Goal: Task Accomplishment & Management: Complete application form

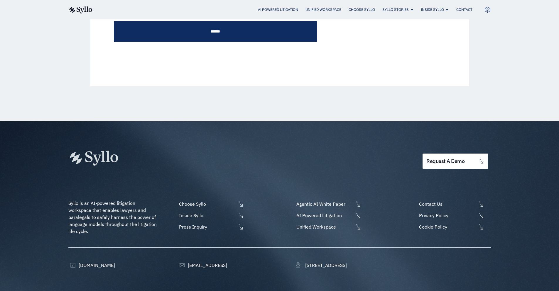
scroll to position [259, 0]
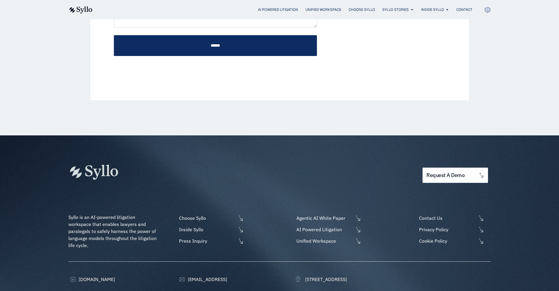
scroll to position [259, 0]
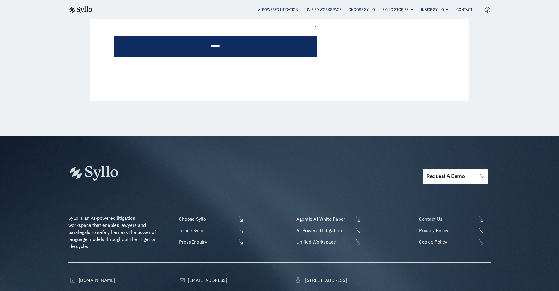
scroll to position [259, 0]
